Goal: Contribute content

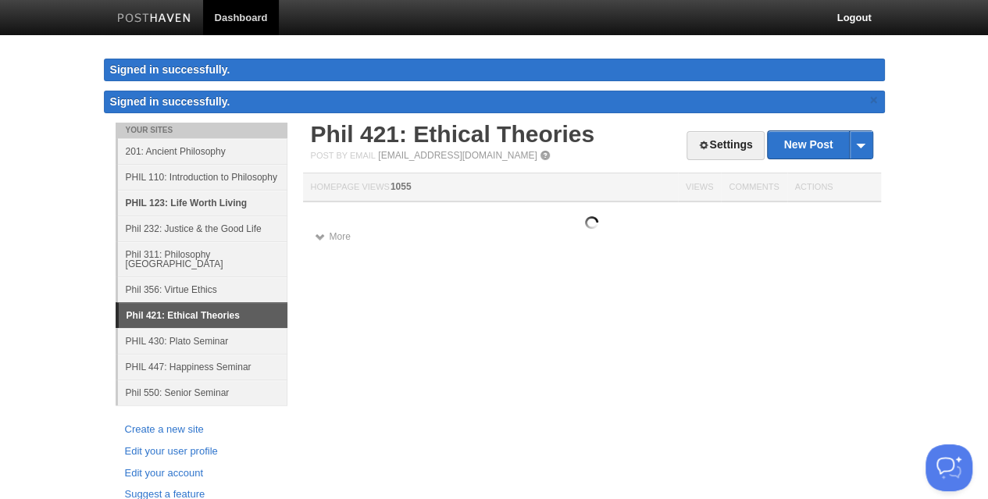
click at [216, 202] on link "PHIL 123: Life Worth Living" at bounding box center [202, 203] width 169 height 26
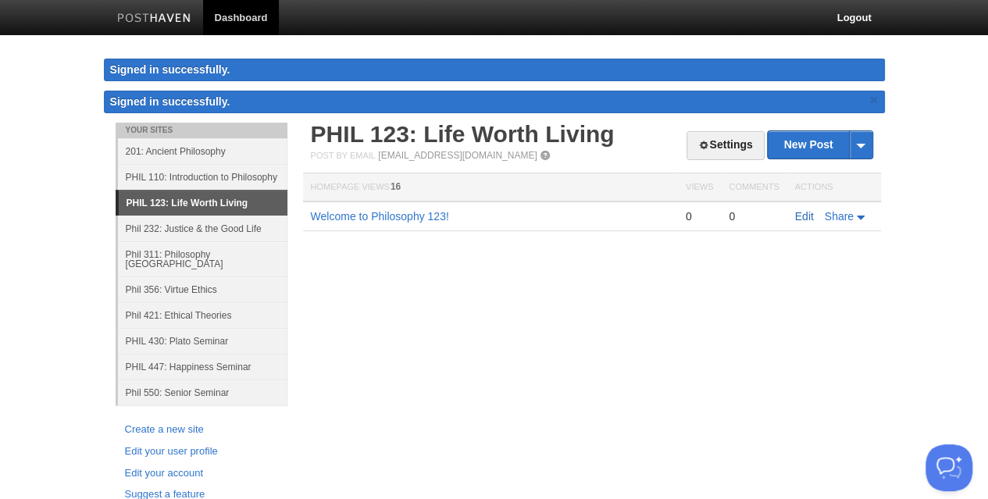
click at [799, 215] on link "Edit" at bounding box center [804, 216] width 19 height 12
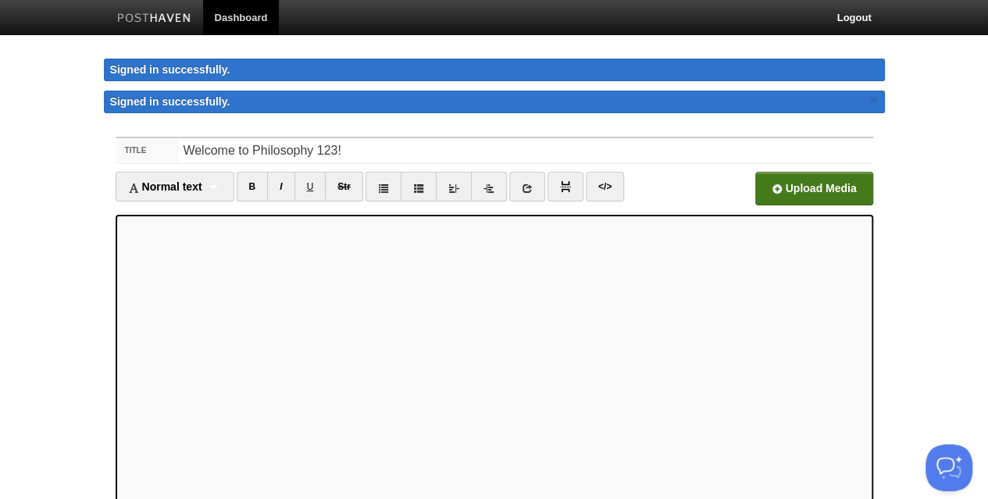
click at [790, 188] on input "file" at bounding box center [342, 193] width 1182 height 80
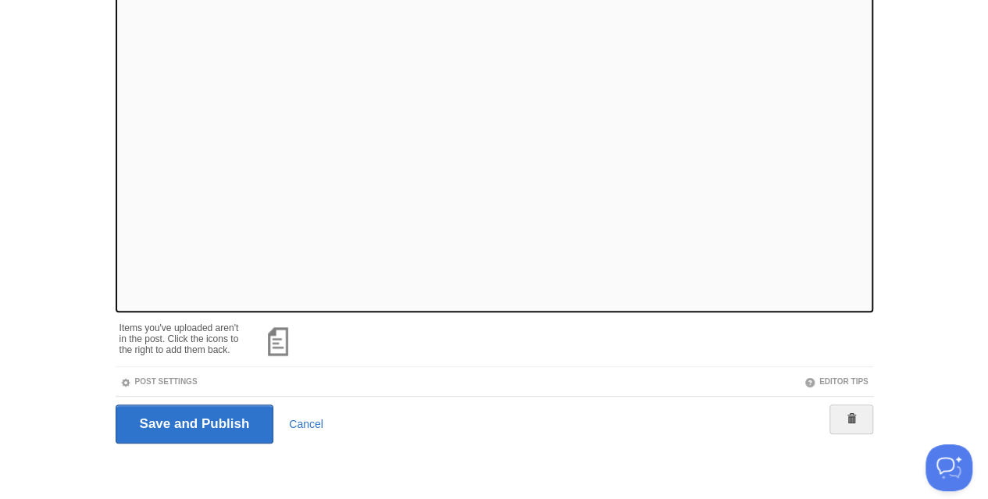
scroll to position [11, 0]
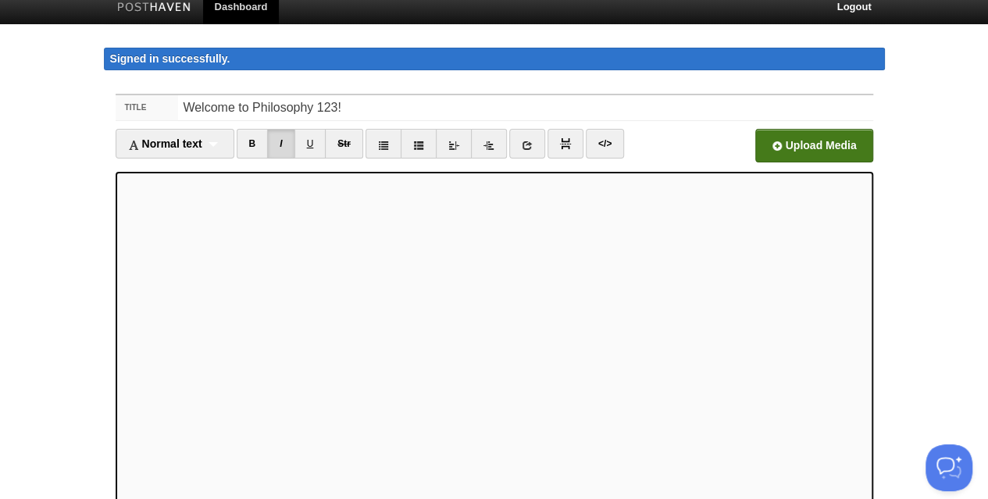
click at [823, 150] on input "file" at bounding box center [342, 150] width 1182 height 80
click at [788, 152] on input "file" at bounding box center [342, 150] width 1182 height 80
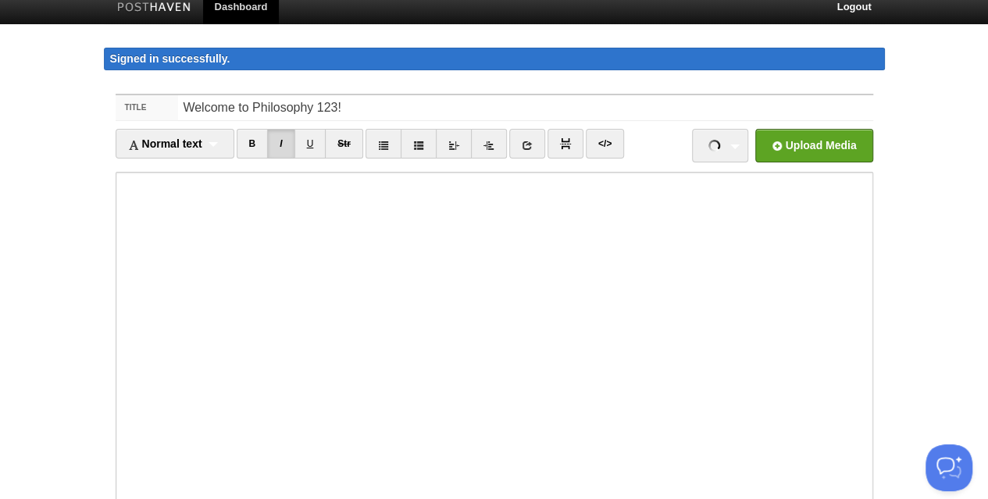
scroll to position [245, 0]
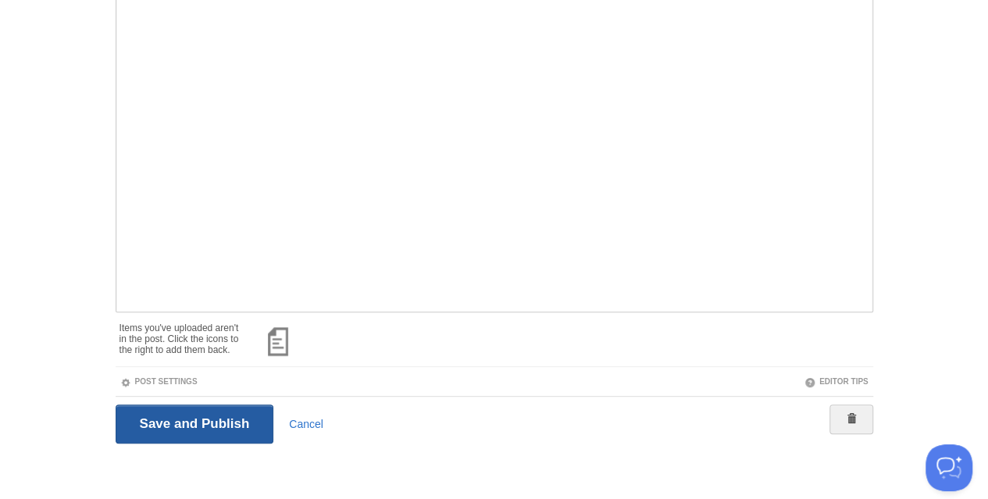
click at [149, 424] on input "Save and Publish" at bounding box center [195, 424] width 159 height 39
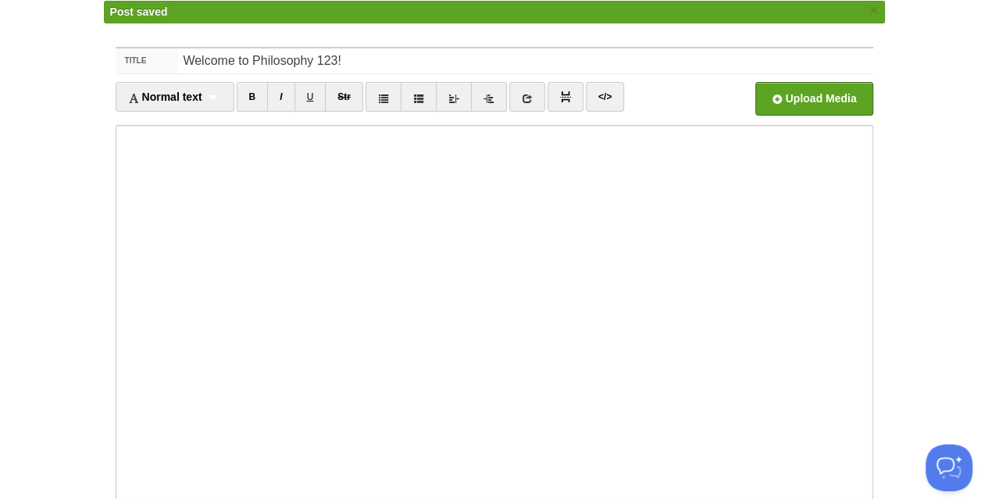
scroll to position [41, 0]
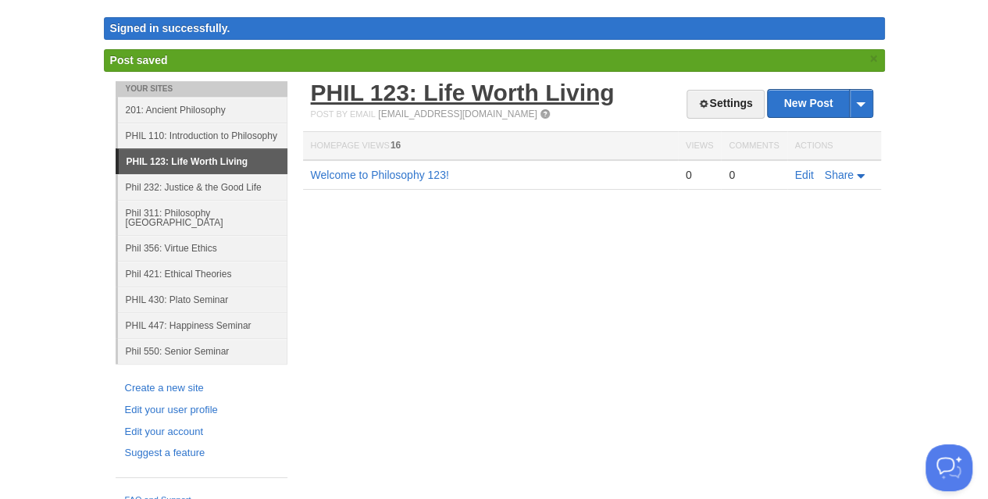
click at [429, 97] on link "PHIL 123: Life Worth Living" at bounding box center [463, 93] width 304 height 26
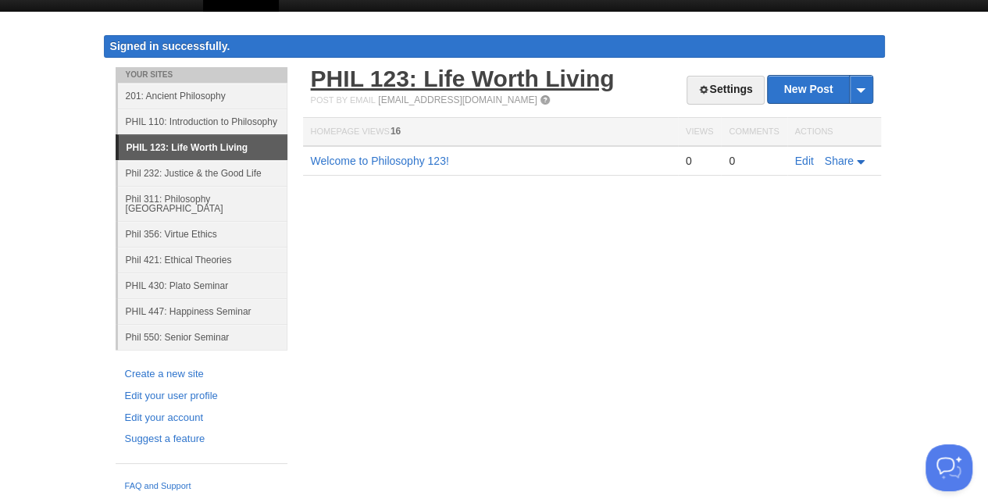
scroll to position [9, 0]
